Goal: Navigation & Orientation: Understand site structure

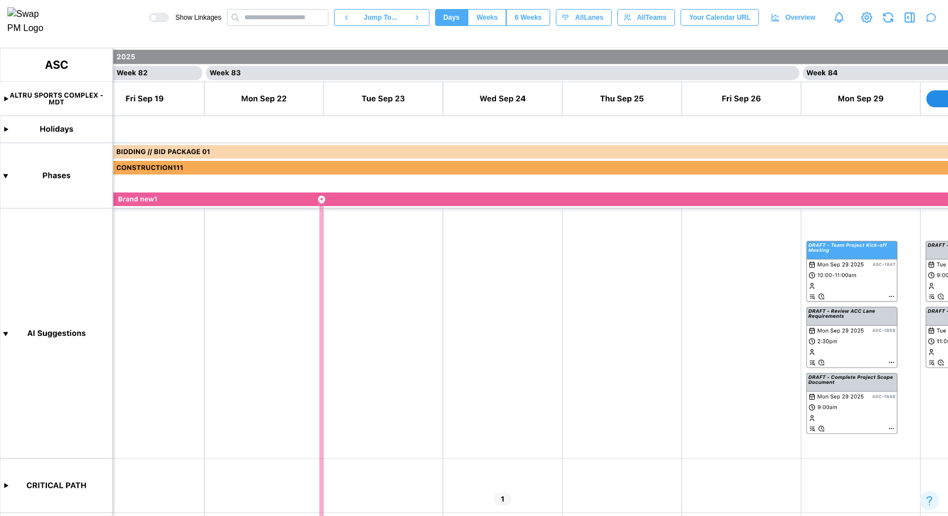
scroll to position [0, 49399]
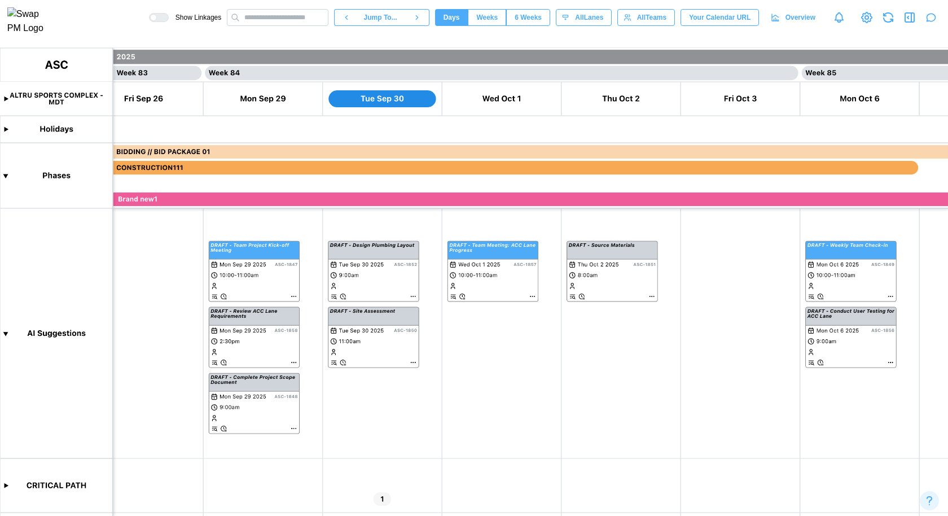
click at [588, 24] on span "All Lanes" at bounding box center [589, 18] width 28 height 16
click at [572, 61] on label "CRITICAL PATH" at bounding box center [583, 63] width 64 height 11
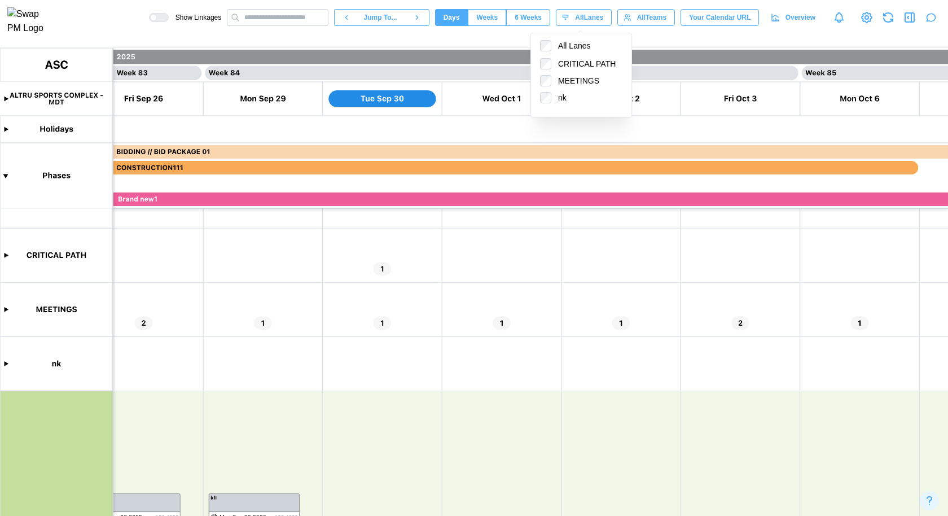
scroll to position [0, 0]
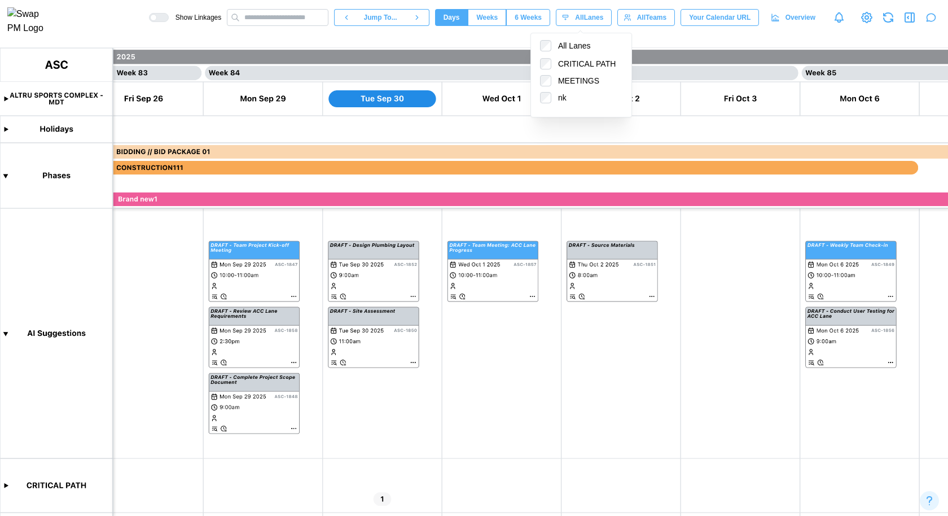
click at [867, 24] on icon at bounding box center [867, 18] width 14 height 14
click at [595, 15] on span "All Lanes" at bounding box center [589, 18] width 28 height 16
click at [4, 335] on canvas at bounding box center [474, 282] width 948 height 468
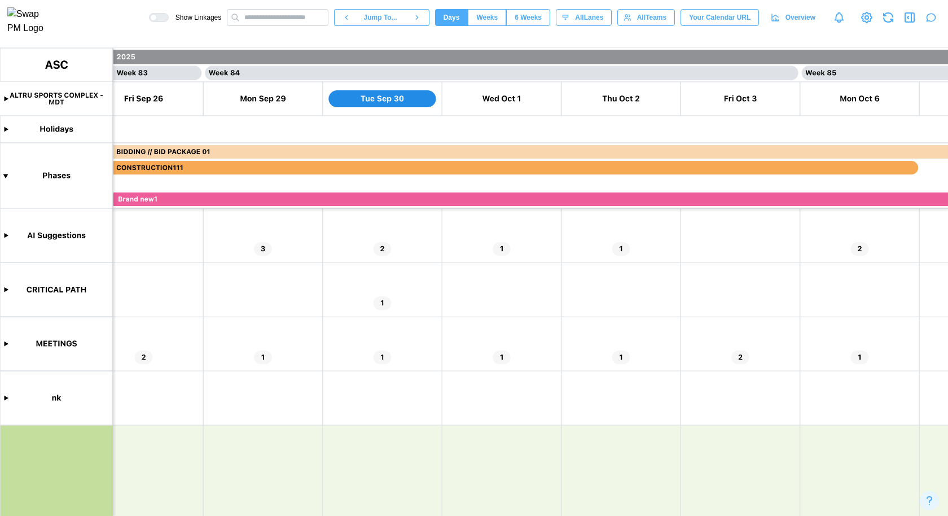
click at [7, 127] on canvas at bounding box center [474, 282] width 948 height 468
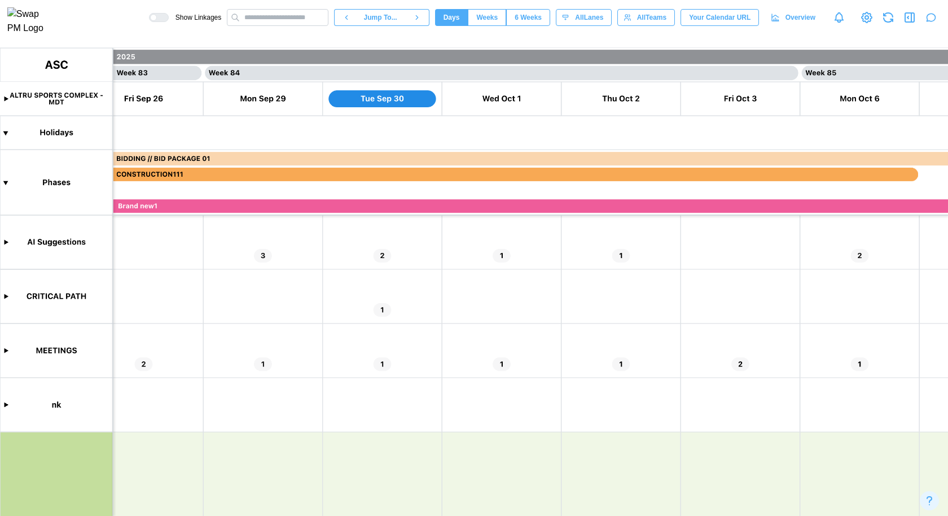
click at [7, 127] on canvas at bounding box center [474, 282] width 948 height 468
type textarea "*"
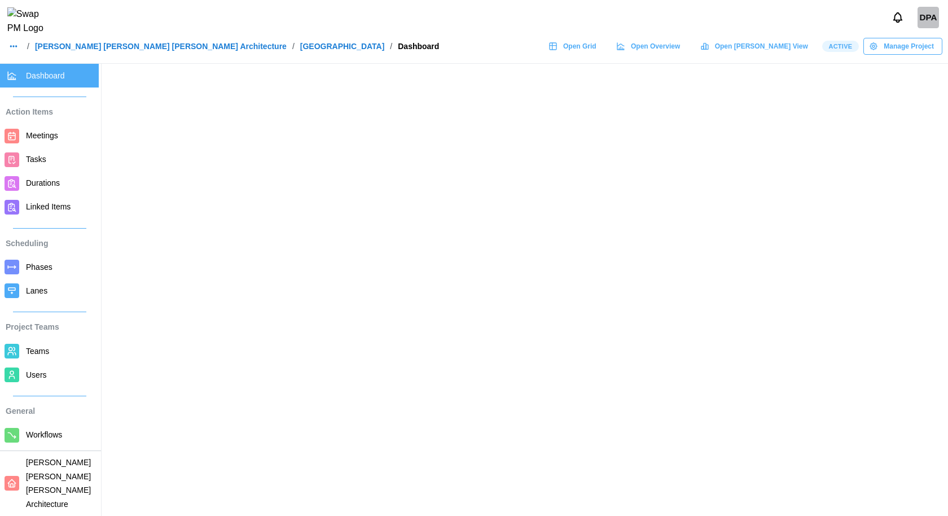
click at [47, 296] on span "Lanes" at bounding box center [60, 291] width 68 height 14
